Goal: Navigation & Orientation: Find specific page/section

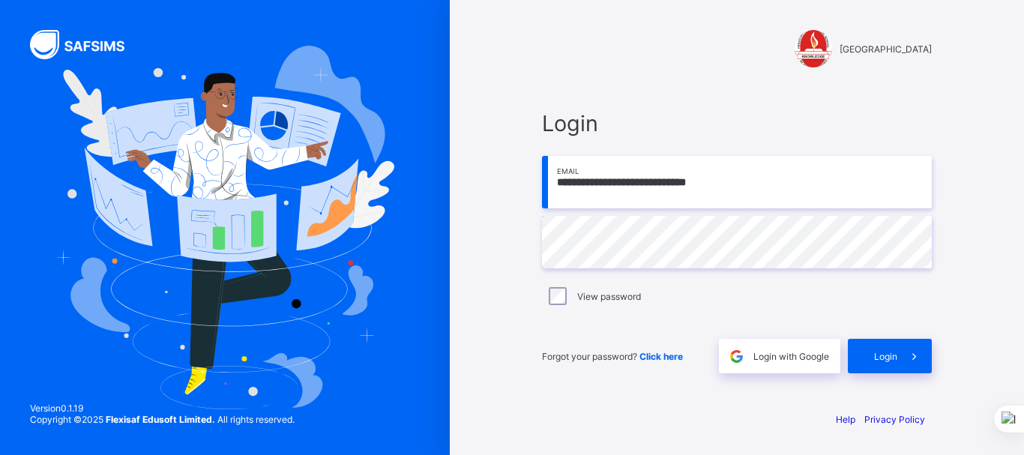
click at [726, 181] on input "**********" at bounding box center [737, 182] width 390 height 52
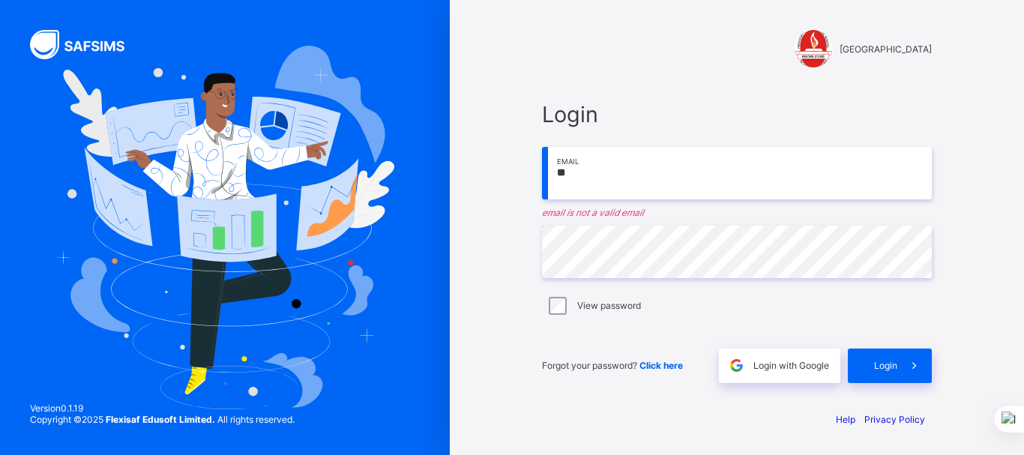
type input "*"
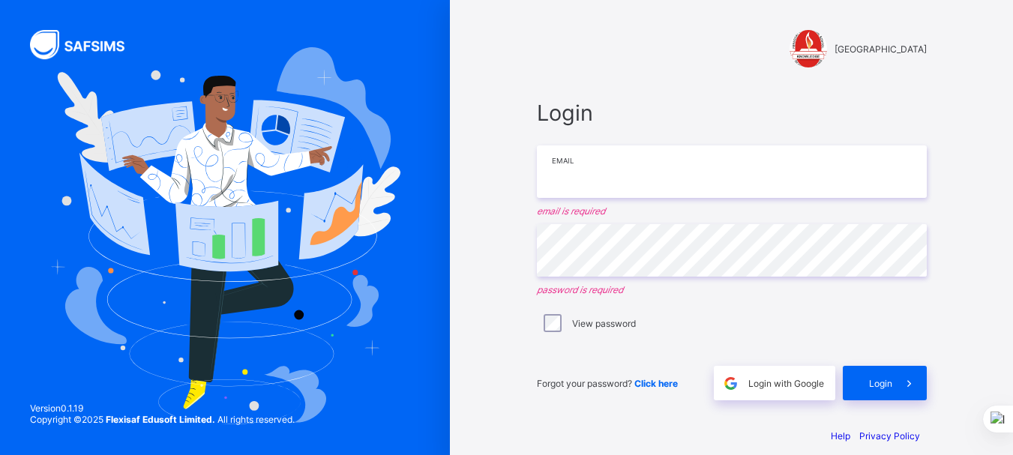
click at [586, 176] on input "email" at bounding box center [732, 171] width 390 height 52
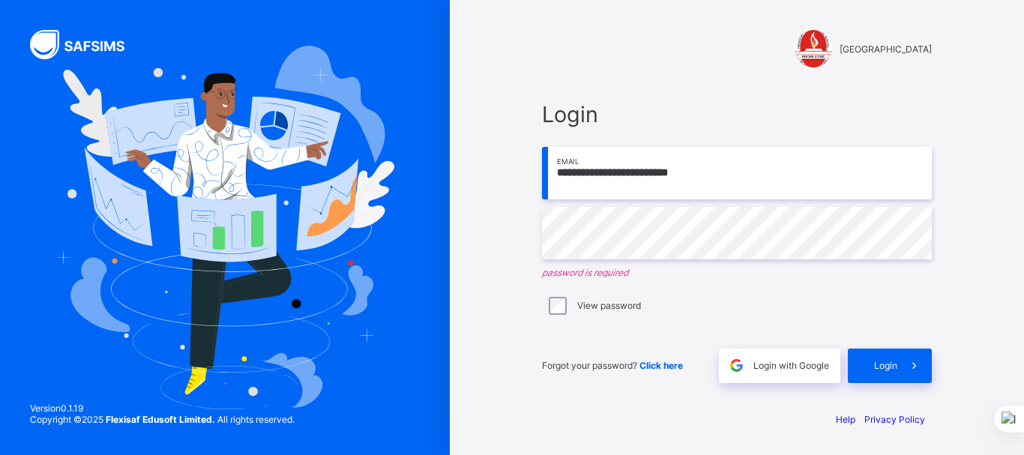
type input "**********"
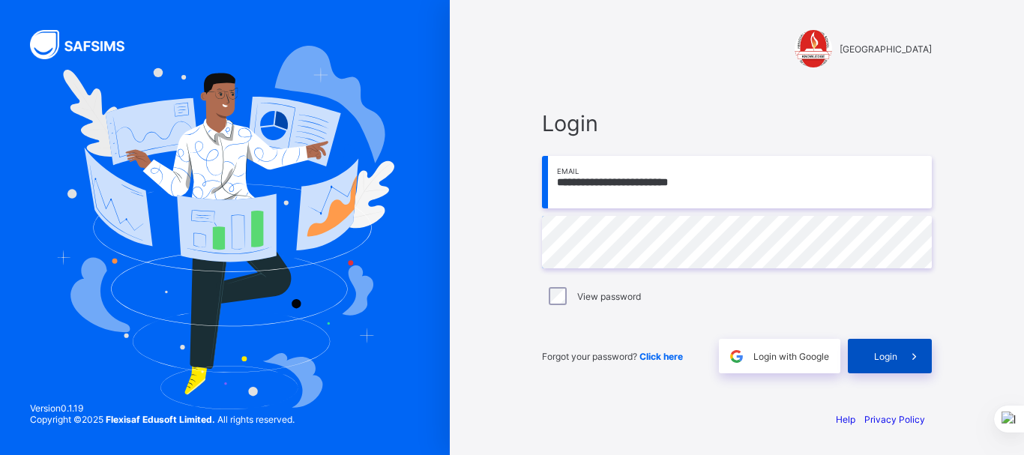
click at [876, 357] on span "Login" at bounding box center [885, 356] width 23 height 11
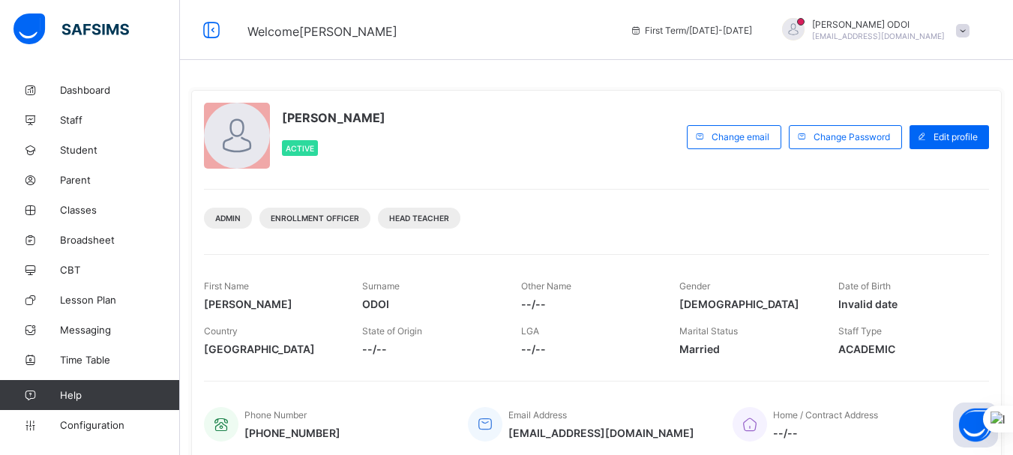
click at [925, 278] on div "Date of Birth Invalid date" at bounding box center [906, 295] width 136 height 45
click at [906, 190] on div "Admin Enrollment Officer Head Teacher" at bounding box center [596, 212] width 785 height 47
click at [896, 183] on div "[PERSON_NAME] Active Change email Change Password Edit profile Admin Enrollment…" at bounding box center [596, 276] width 810 height 372
click at [142, 425] on span "Configuration" at bounding box center [119, 425] width 119 height 12
click at [88, 118] on span "Staff" at bounding box center [120, 120] width 120 height 12
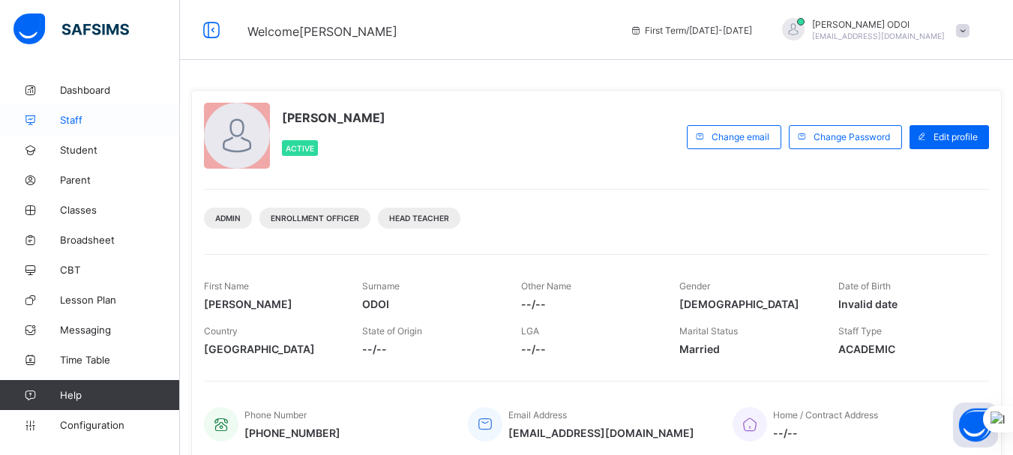
click at [88, 118] on span "Staff" at bounding box center [120, 120] width 120 height 12
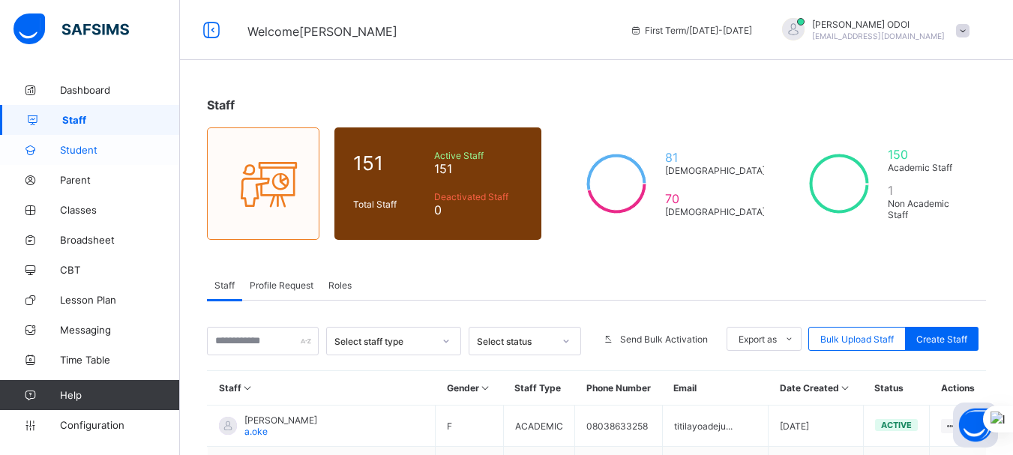
click at [87, 151] on span "Student" at bounding box center [120, 150] width 120 height 12
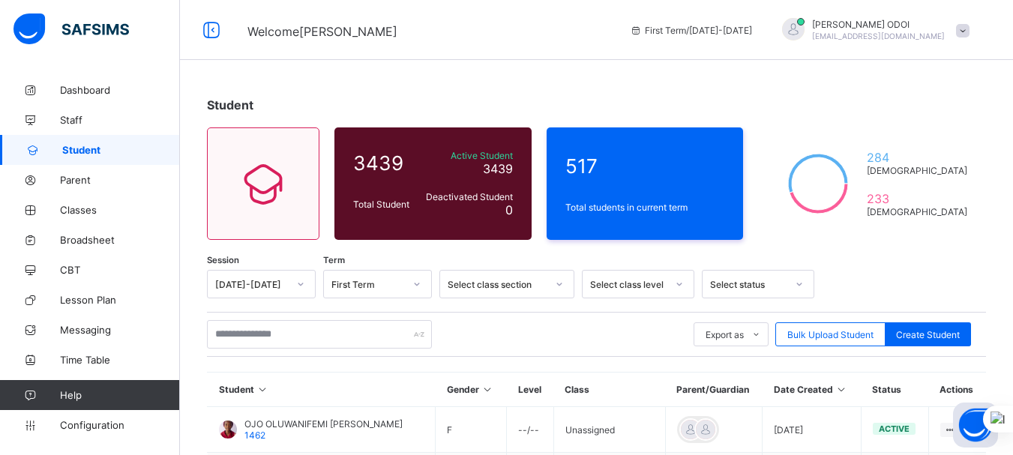
click at [774, 98] on div "Student" at bounding box center [596, 104] width 779 height 15
